Goal: Find specific page/section

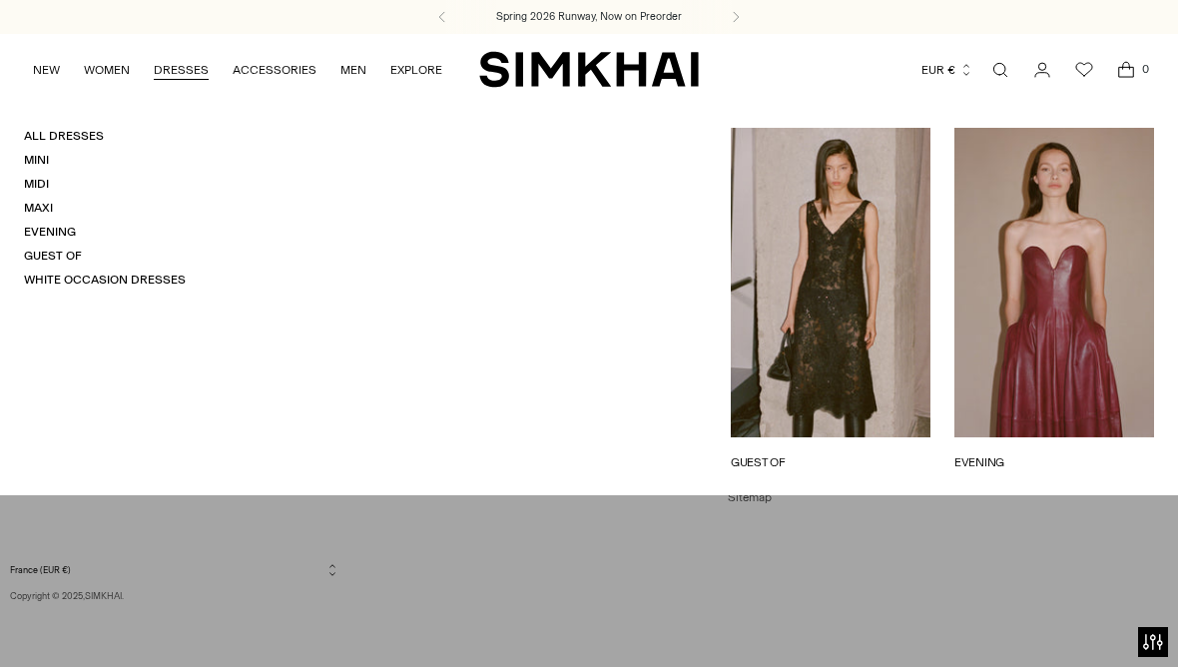
click at [163, 69] on link "DRESSES" at bounding box center [181, 70] width 55 height 44
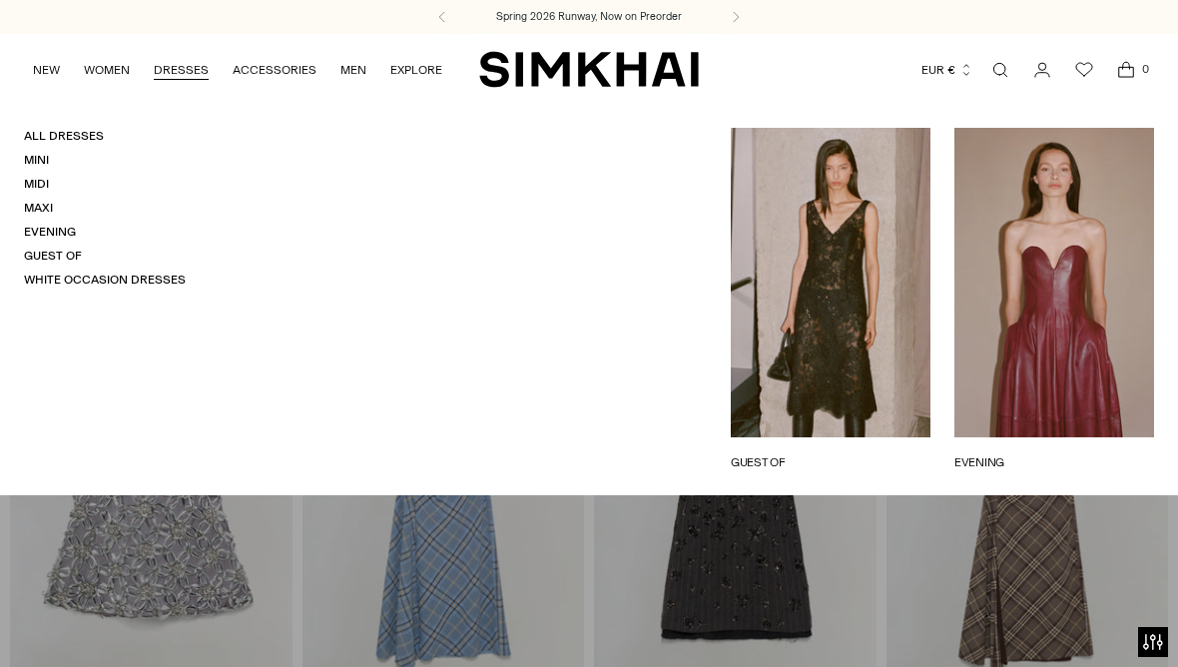
click at [37, 201] on link "Maxi" at bounding box center [38, 208] width 29 height 14
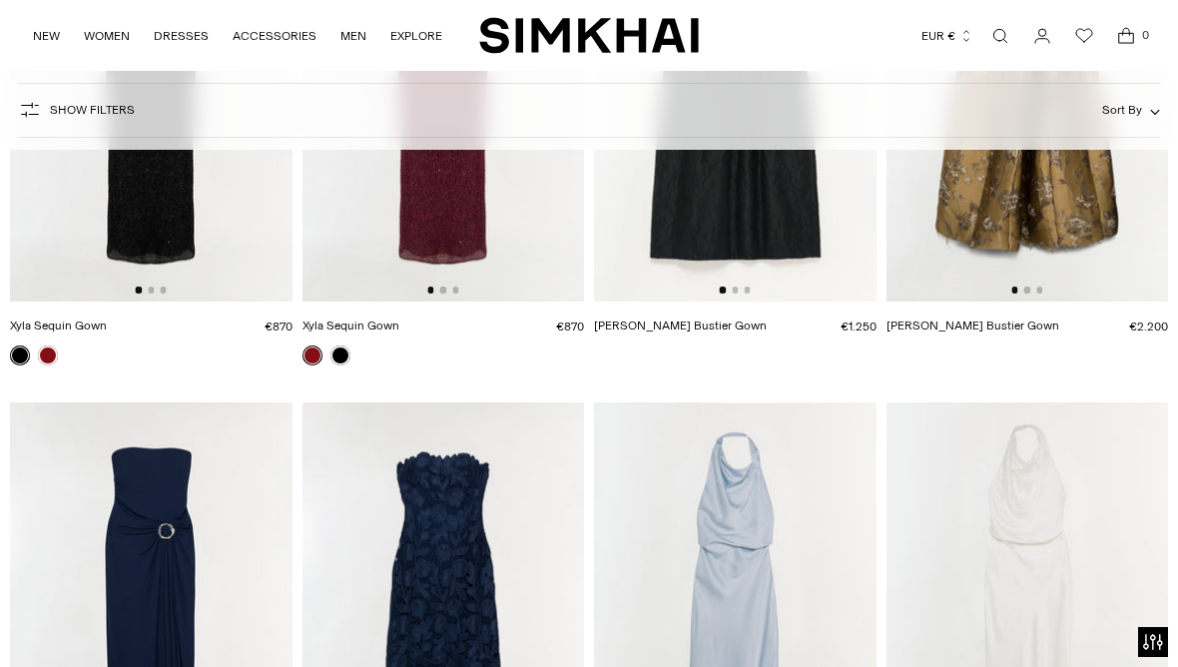
scroll to position [568, 0]
